Goal: Task Accomplishment & Management: Manage account settings

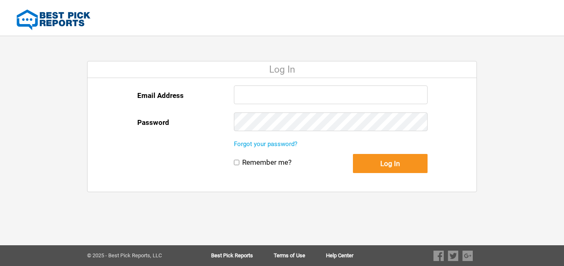
click at [280, 97] on input "Email Address" at bounding box center [331, 94] width 194 height 19
type input "[EMAIL_ADDRESS][DOMAIN_NAME]"
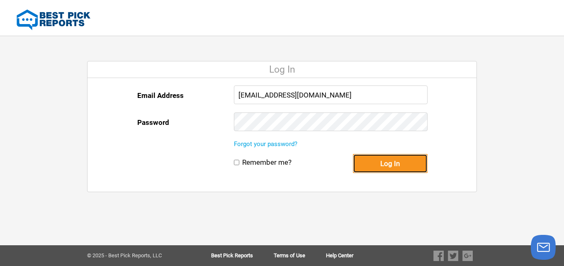
click at [410, 167] on button "Log In" at bounding box center [390, 163] width 75 height 19
